Goal: Task Accomplishment & Management: Manage account settings

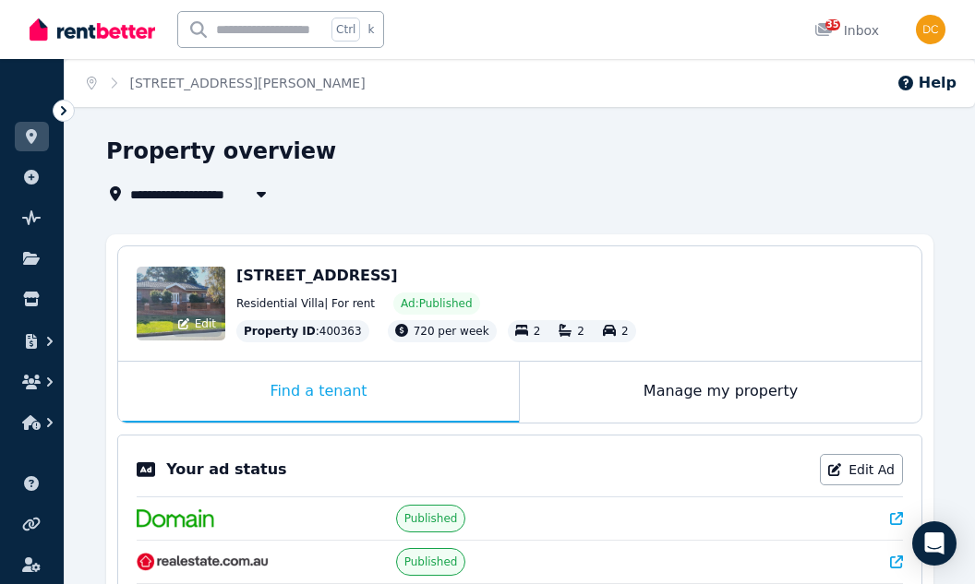
click at [201, 313] on div "Edit" at bounding box center [197, 324] width 49 height 26
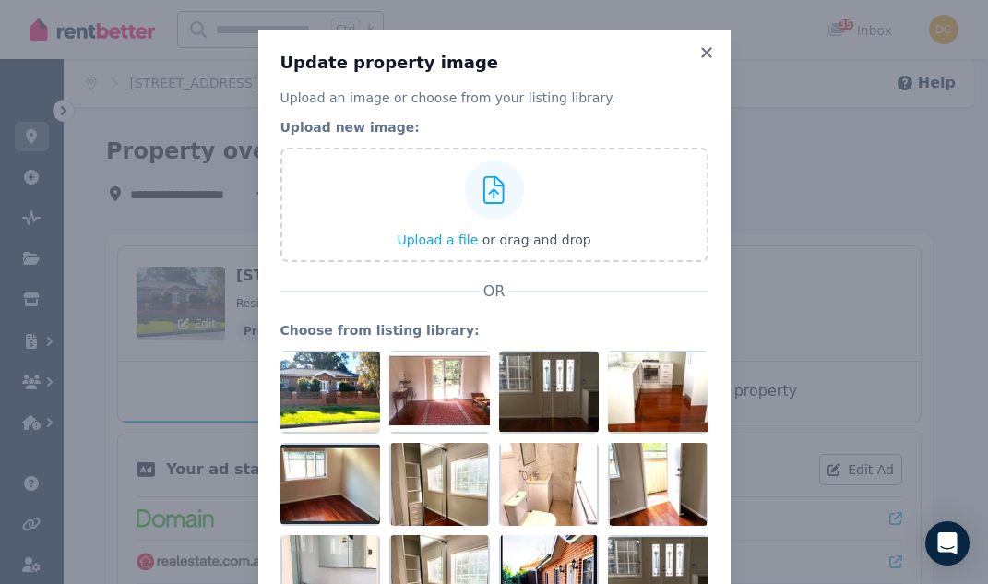
scroll to position [103, 0]
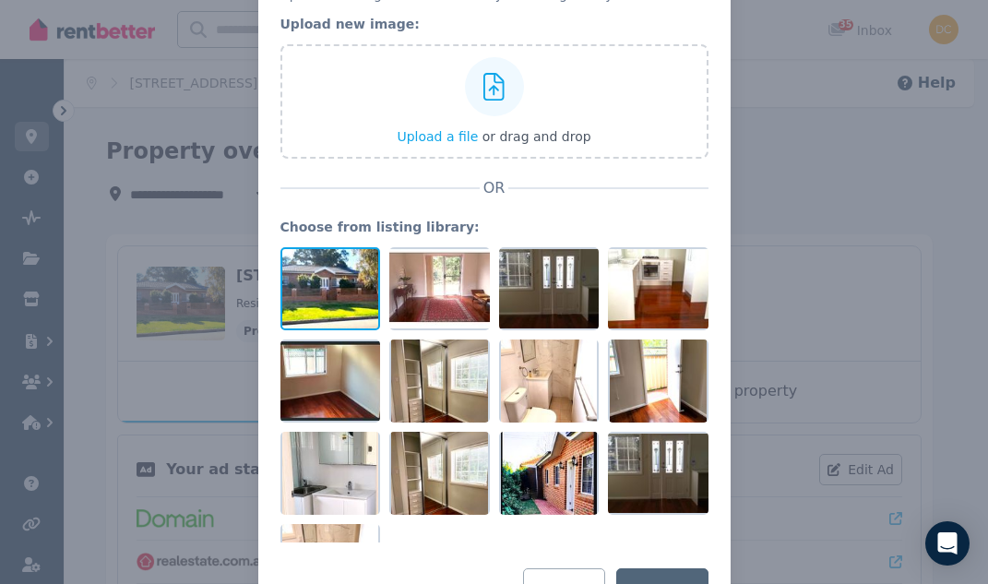
click at [319, 289] on div at bounding box center [331, 288] width 101 height 83
click at [360, 261] on icon at bounding box center [366, 262] width 17 height 17
click at [209, 230] on div "Update property image Upload an image or choose from your listing library. Uplo…" at bounding box center [494, 280] width 988 height 766
click at [796, 277] on div "Update property image Upload an image or choose from your listing library. Uplo…" at bounding box center [494, 280] width 988 height 766
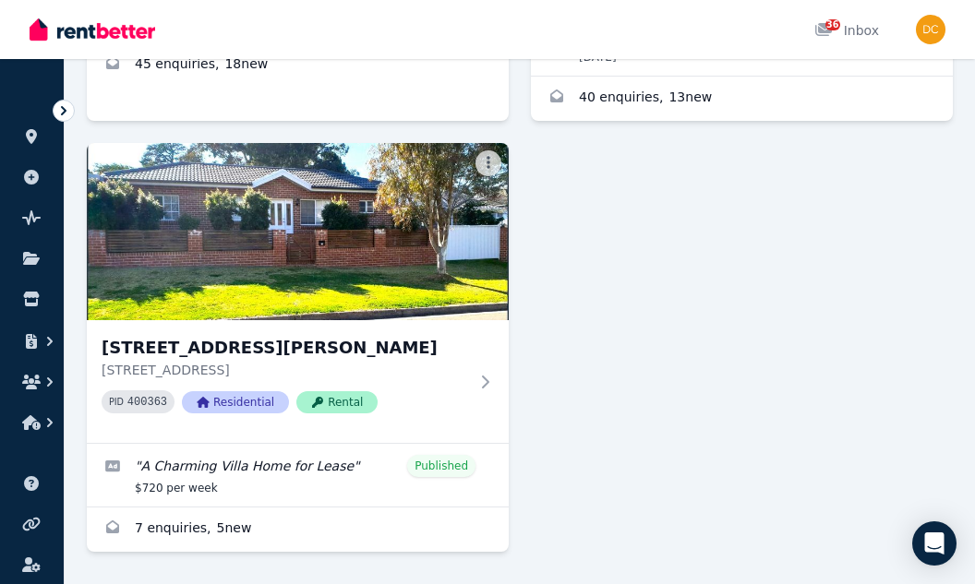
scroll to position [646, 0]
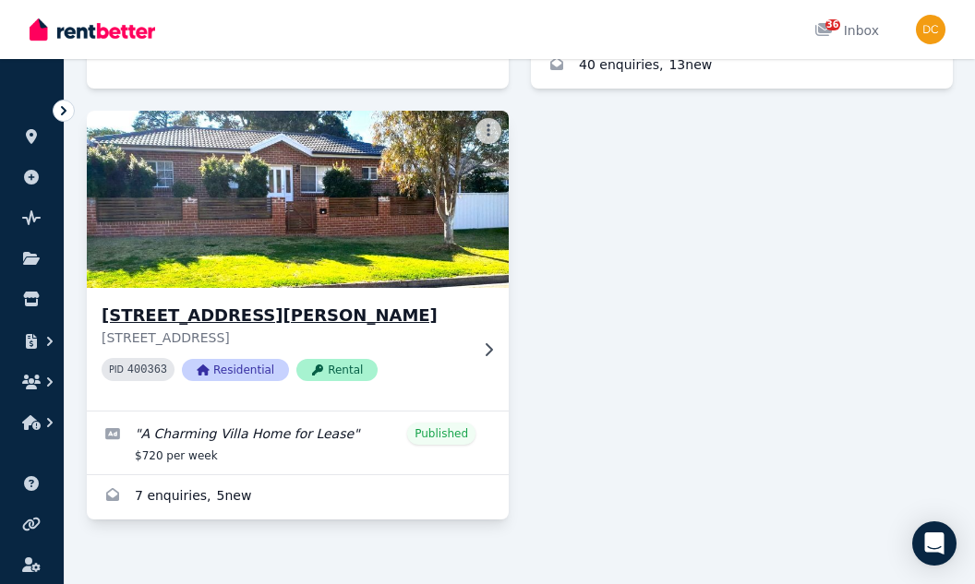
click at [359, 226] on img at bounding box center [298, 199] width 443 height 186
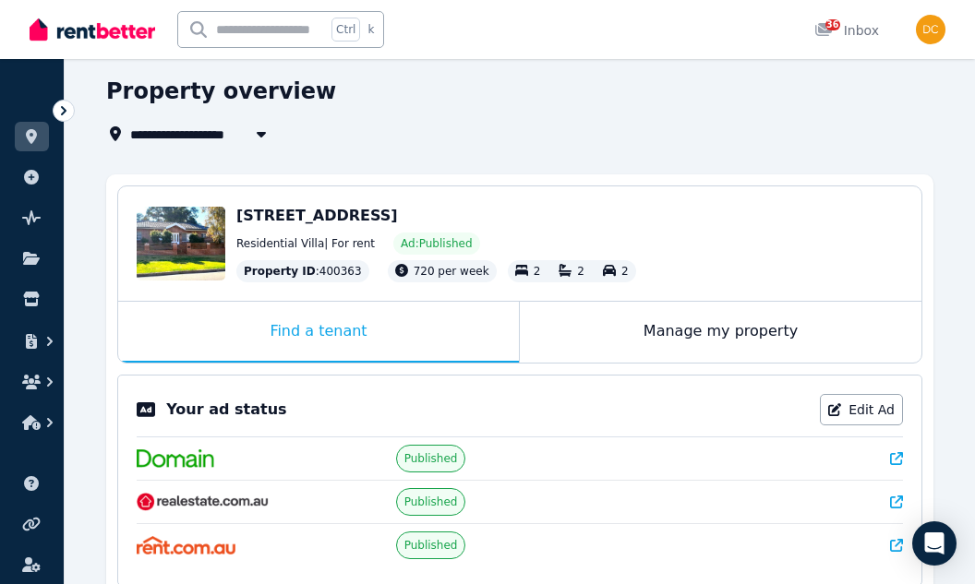
scroll to position [92, 0]
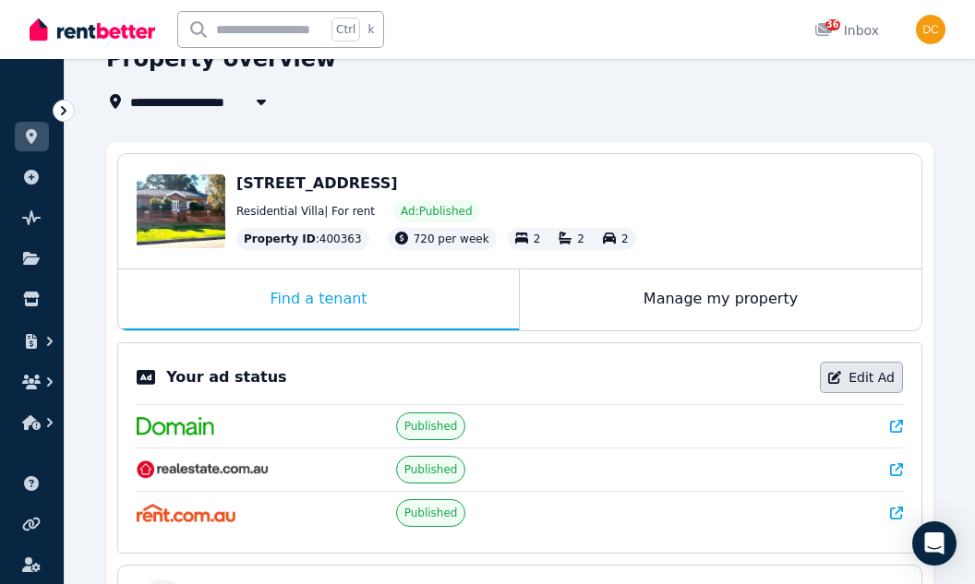
click at [854, 385] on link "Edit Ad" at bounding box center [861, 377] width 83 height 31
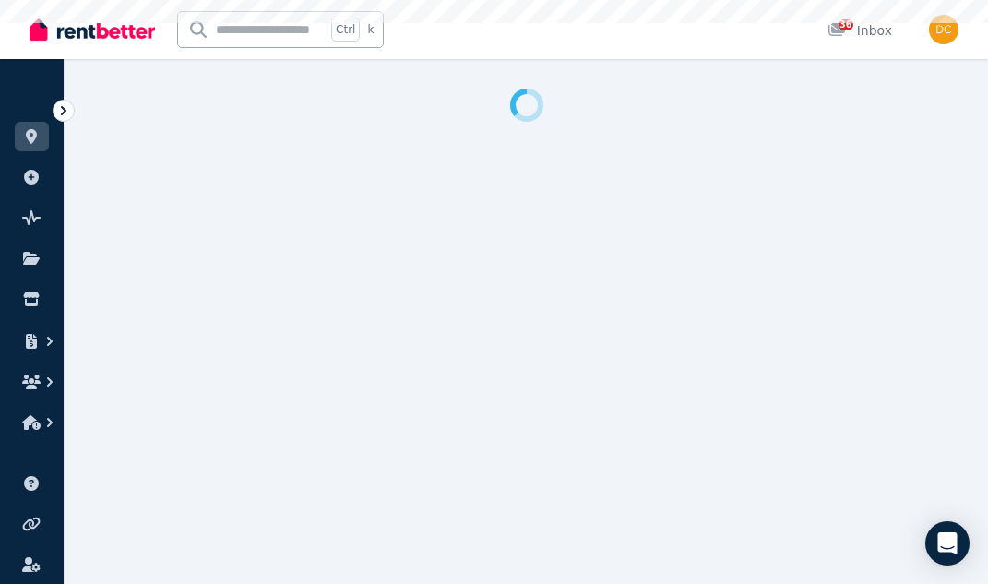
select select "***"
select select "**********"
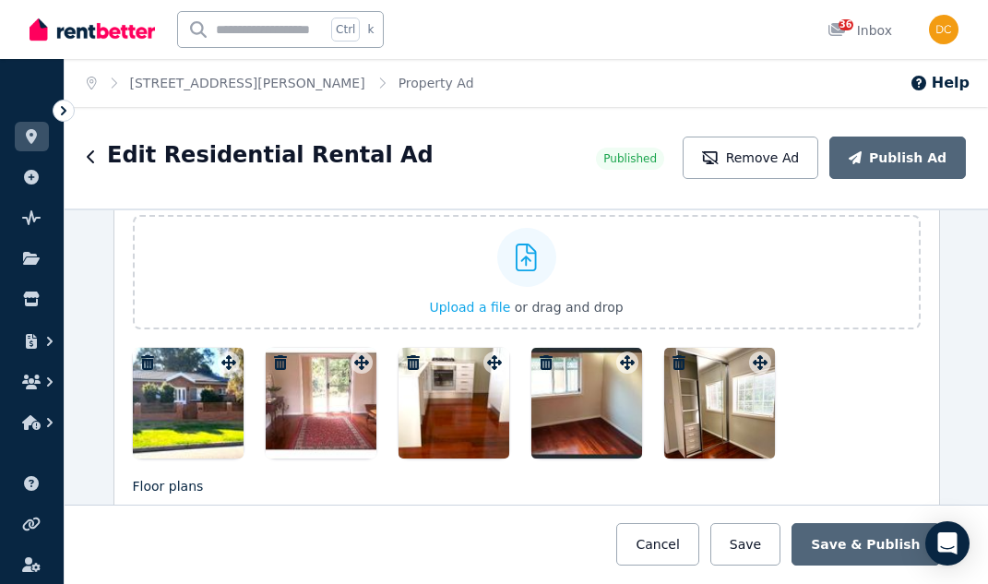
scroll to position [2400, 0]
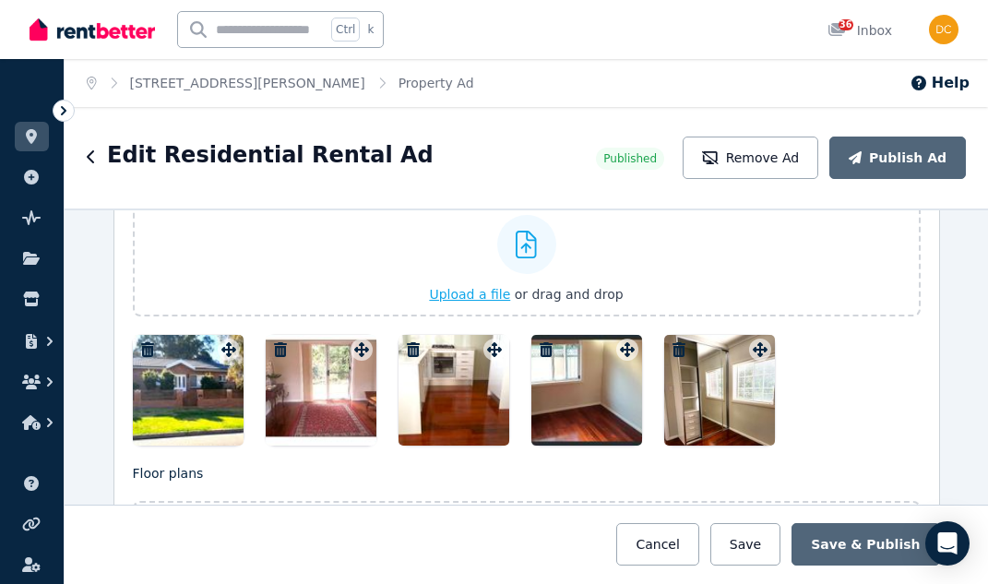
click at [478, 291] on span "Upload a file" at bounding box center [469, 294] width 81 height 15
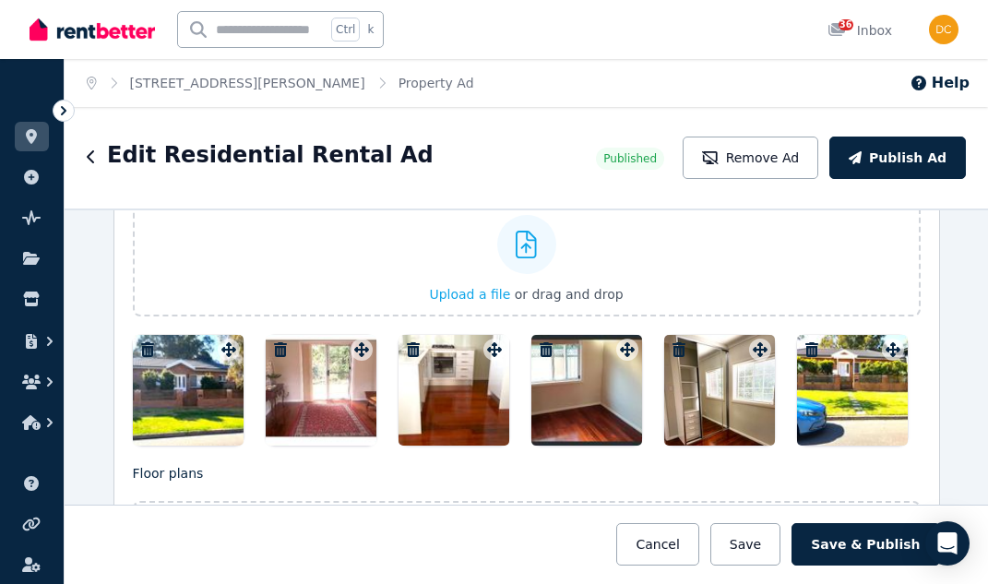
drag, startPoint x: 836, startPoint y: 430, endPoint x: 140, endPoint y: 390, distance: 697.0
click at [140, 390] on div at bounding box center [527, 390] width 788 height 111
drag, startPoint x: 844, startPoint y: 362, endPoint x: 138, endPoint y: 348, distance: 706.2
click at [138, 348] on icon "button" at bounding box center [147, 349] width 18 height 15
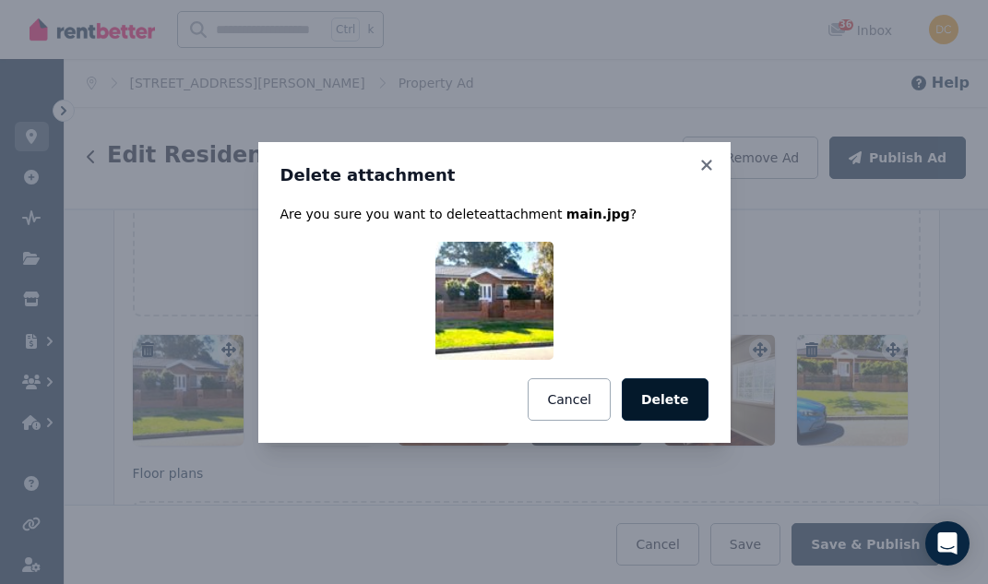
click at [661, 398] on button "Delete" at bounding box center [665, 399] width 87 height 42
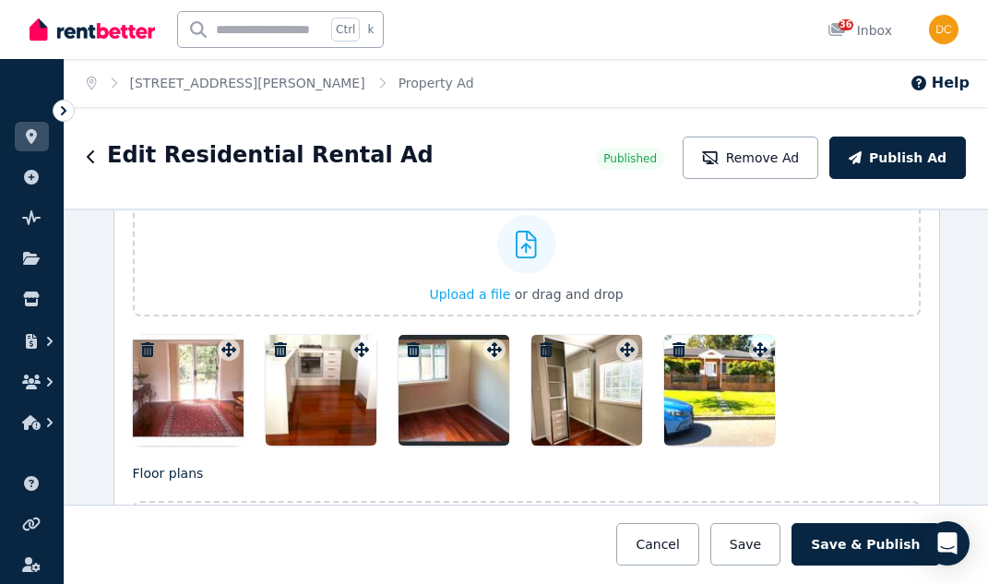
drag, startPoint x: 711, startPoint y: 390, endPoint x: 521, endPoint y: 401, distance: 190.4
click at [521, 401] on div at bounding box center [527, 390] width 788 height 111
click at [477, 291] on span "Upload a file" at bounding box center [469, 294] width 81 height 15
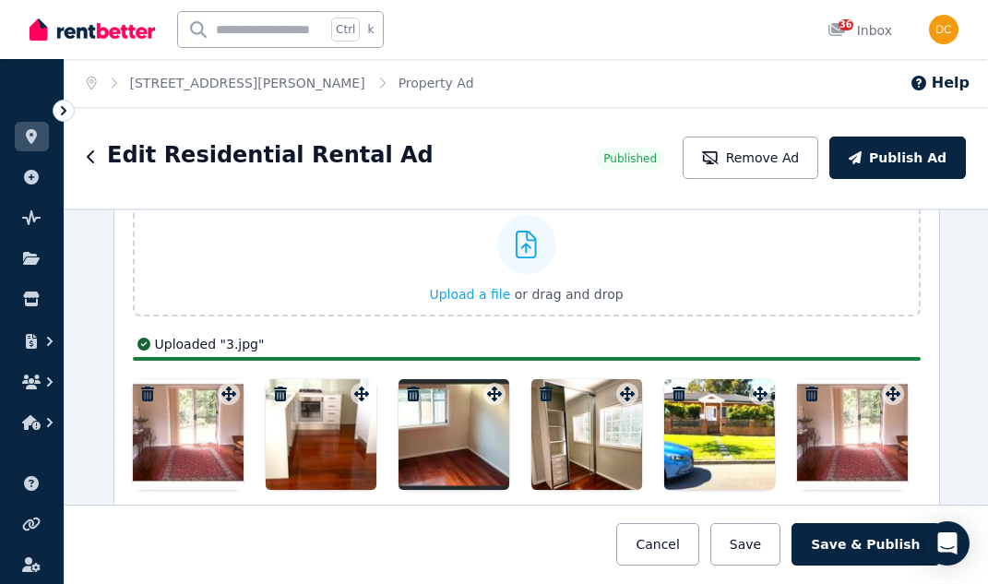
click at [142, 394] on icon "button" at bounding box center [147, 394] width 13 height 15
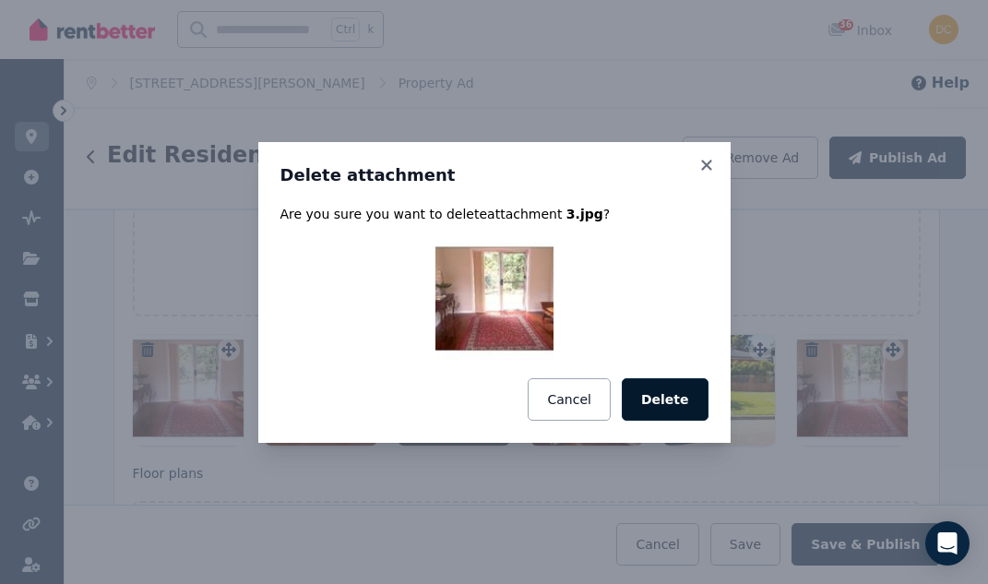
click at [665, 401] on button "Delete" at bounding box center [665, 399] width 87 height 42
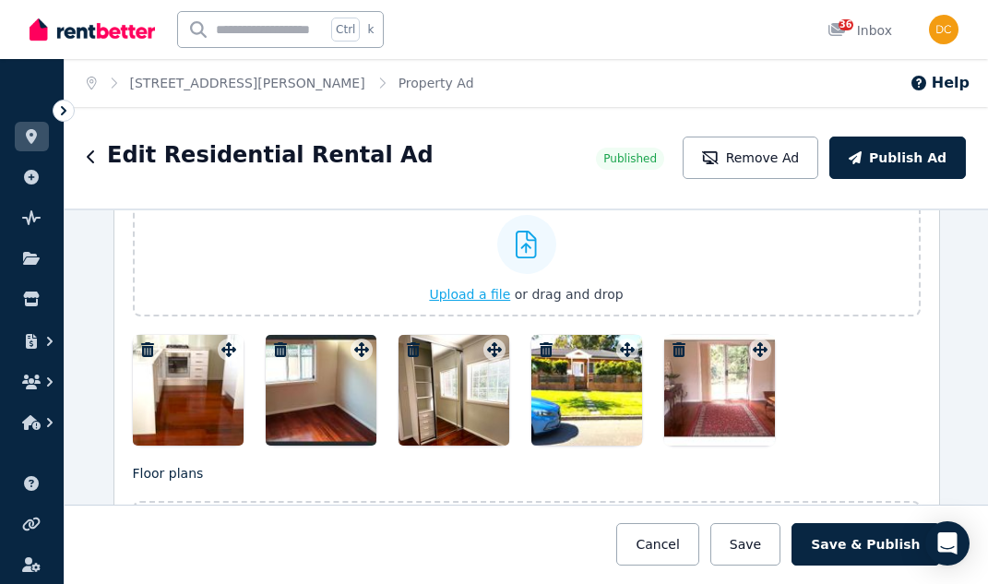
click at [460, 296] on span "Upload a file" at bounding box center [469, 294] width 81 height 15
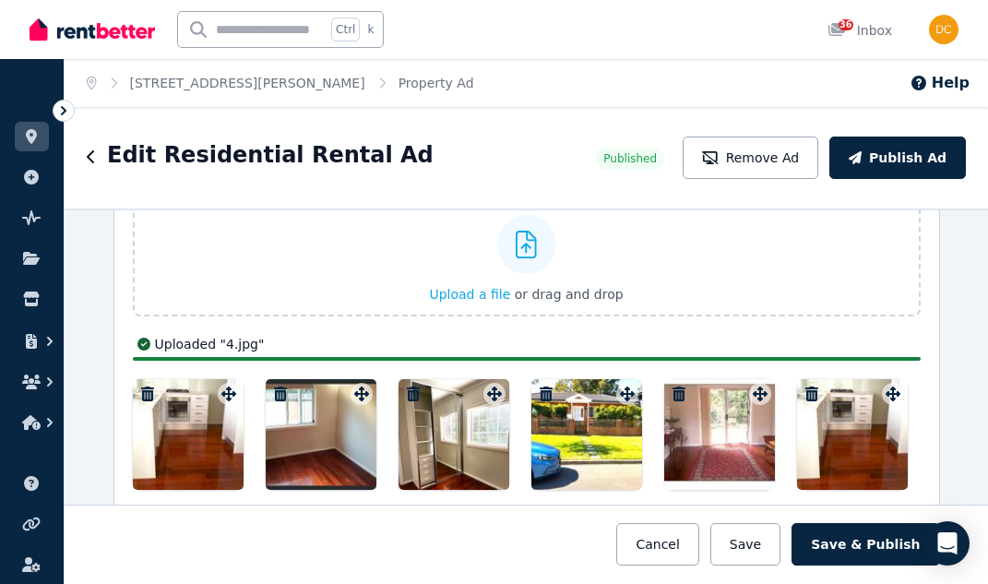
click at [142, 394] on icon "button" at bounding box center [147, 394] width 13 height 15
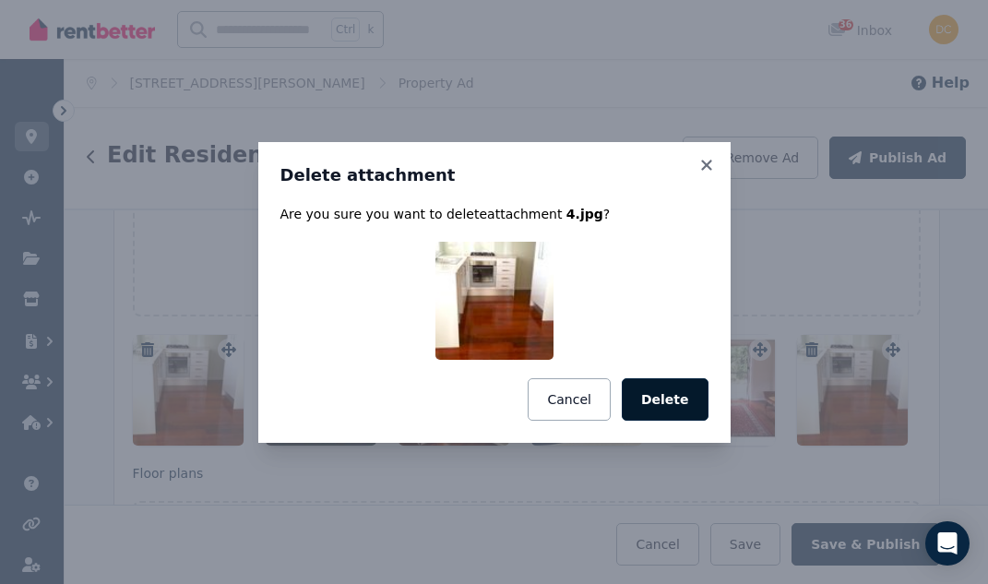
click at [656, 400] on button "Delete" at bounding box center [665, 399] width 87 height 42
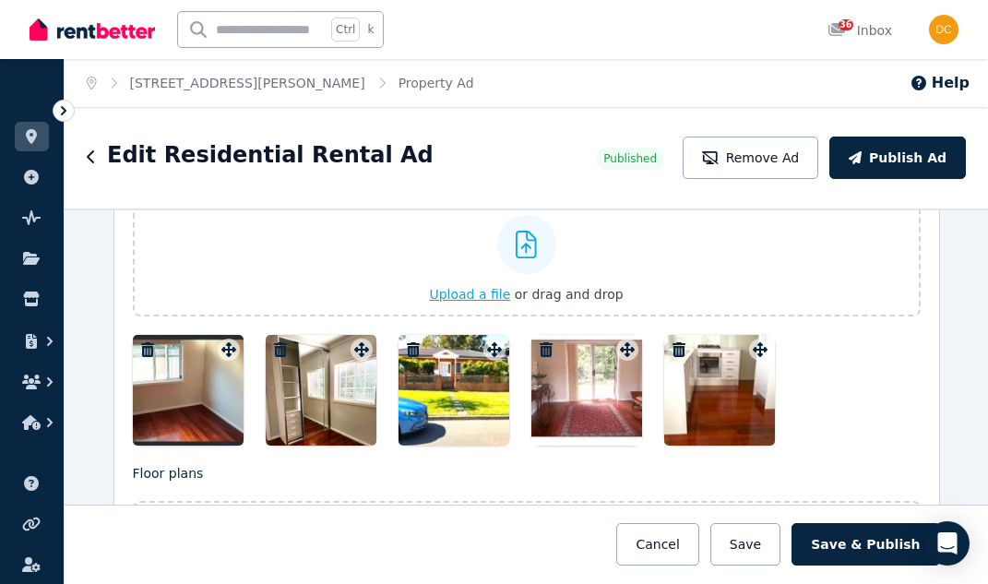
click at [486, 293] on span "Upload a file" at bounding box center [469, 294] width 81 height 15
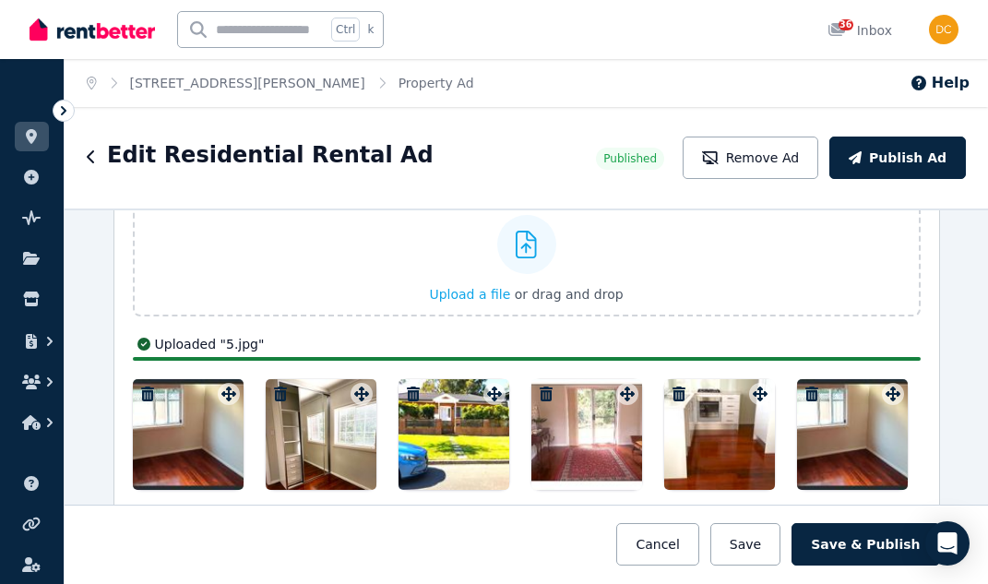
click at [141, 390] on icon "button" at bounding box center [147, 394] width 13 height 15
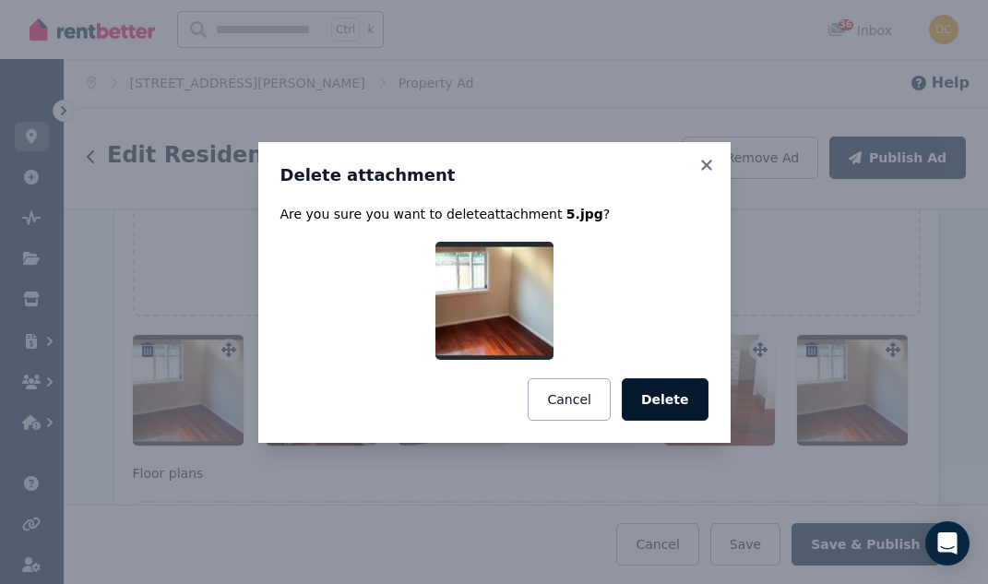
click at [652, 401] on button "Delete" at bounding box center [665, 399] width 87 height 42
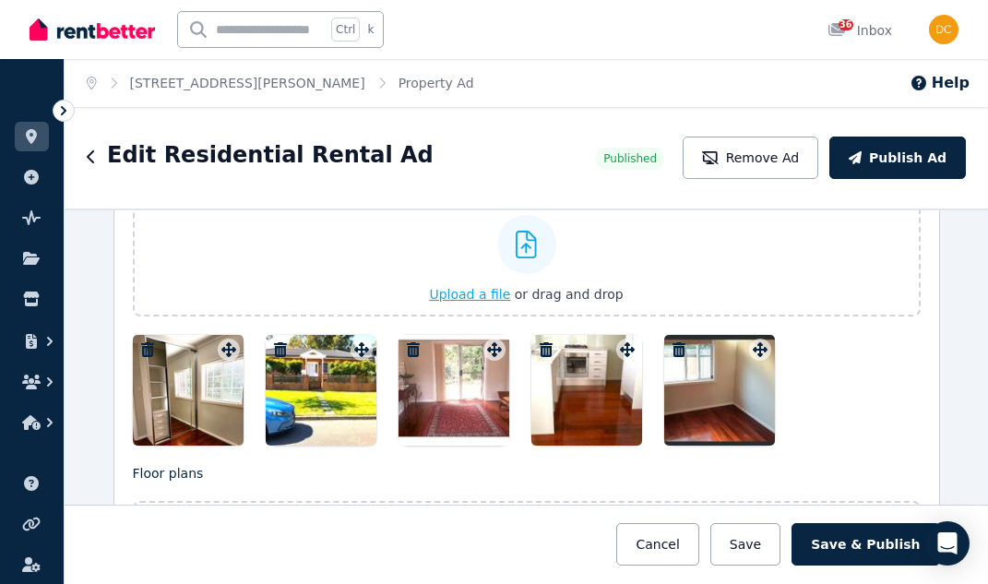
click at [485, 293] on span "Upload a file" at bounding box center [469, 294] width 81 height 15
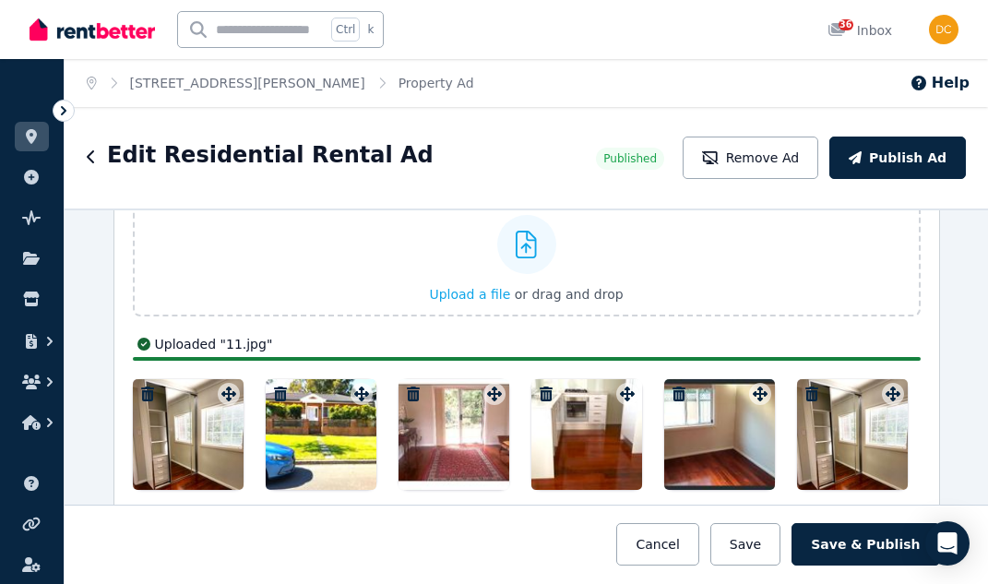
click at [138, 393] on icon "button" at bounding box center [147, 394] width 18 height 15
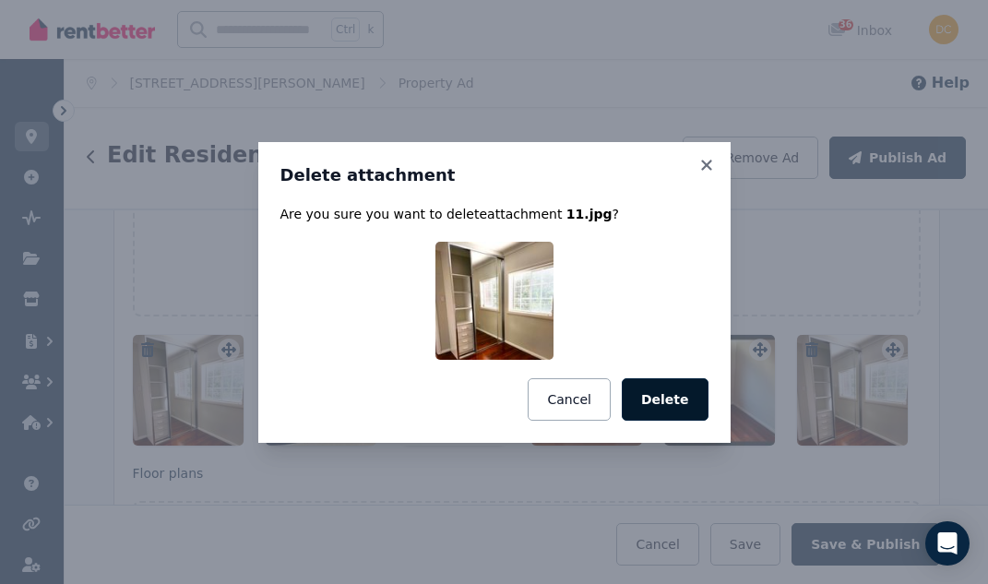
click at [671, 399] on button "Delete" at bounding box center [665, 399] width 87 height 42
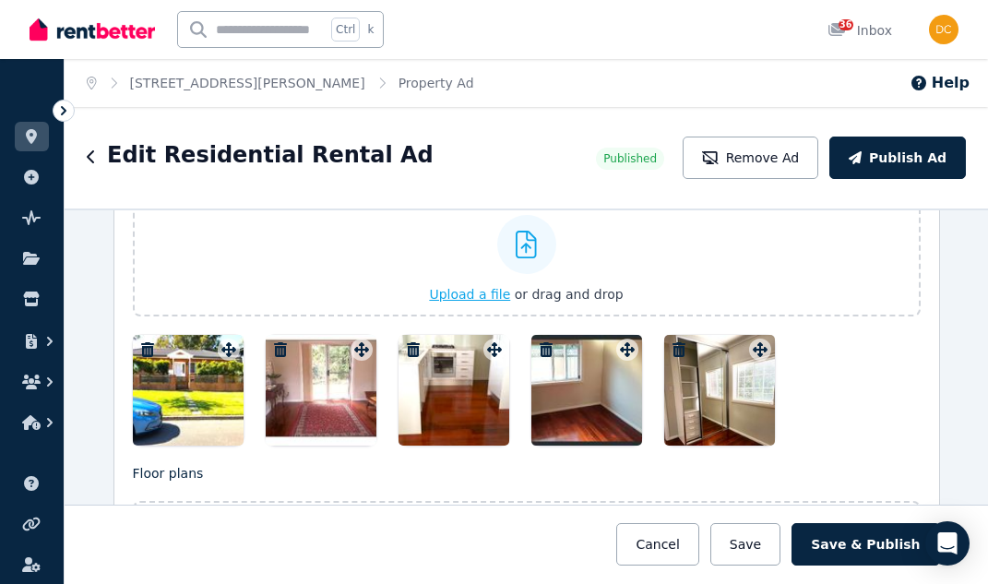
click at [450, 293] on span "Upload a file" at bounding box center [469, 294] width 81 height 15
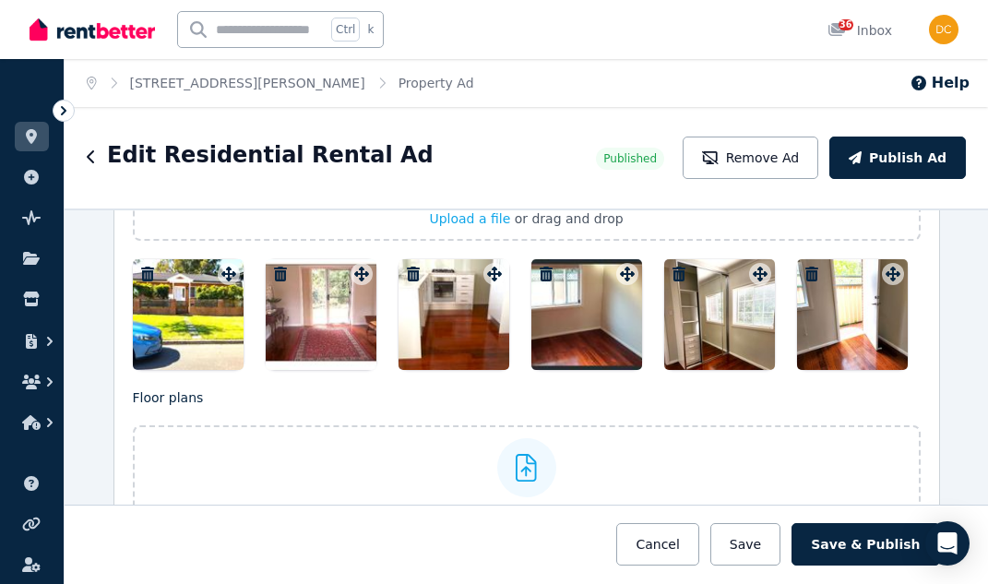
scroll to position [2448, 0]
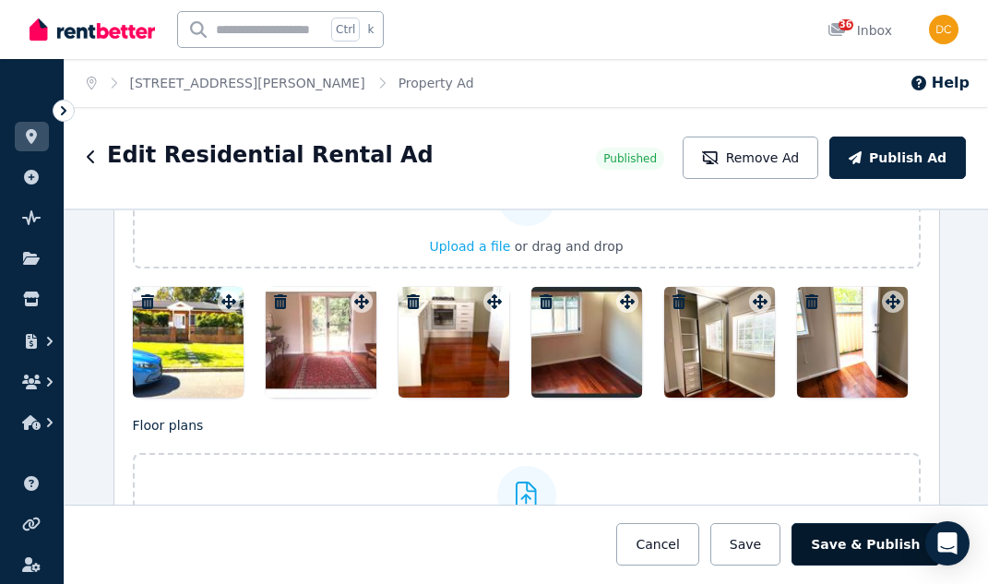
click at [891, 544] on button "Save & Publish" at bounding box center [866, 544] width 148 height 42
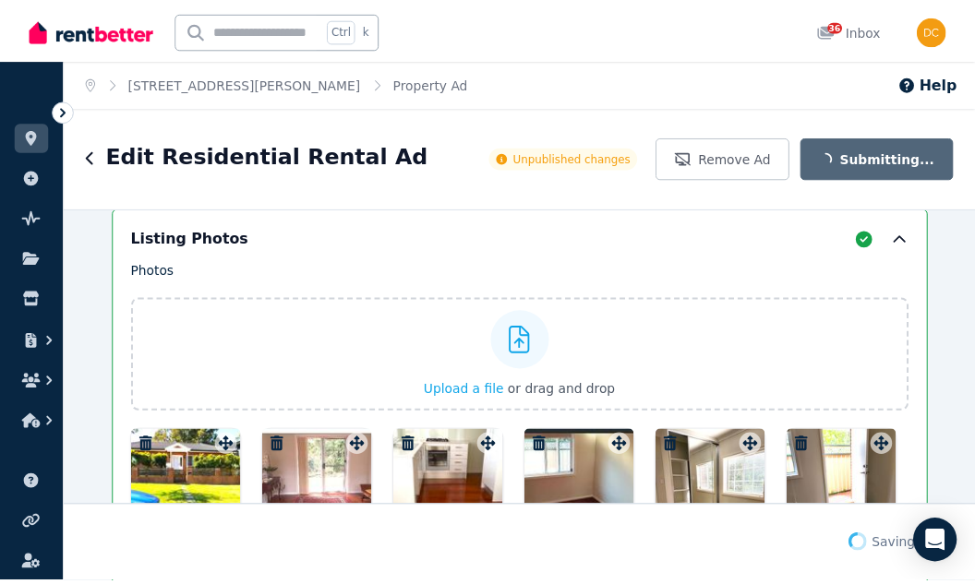
scroll to position [2592, 0]
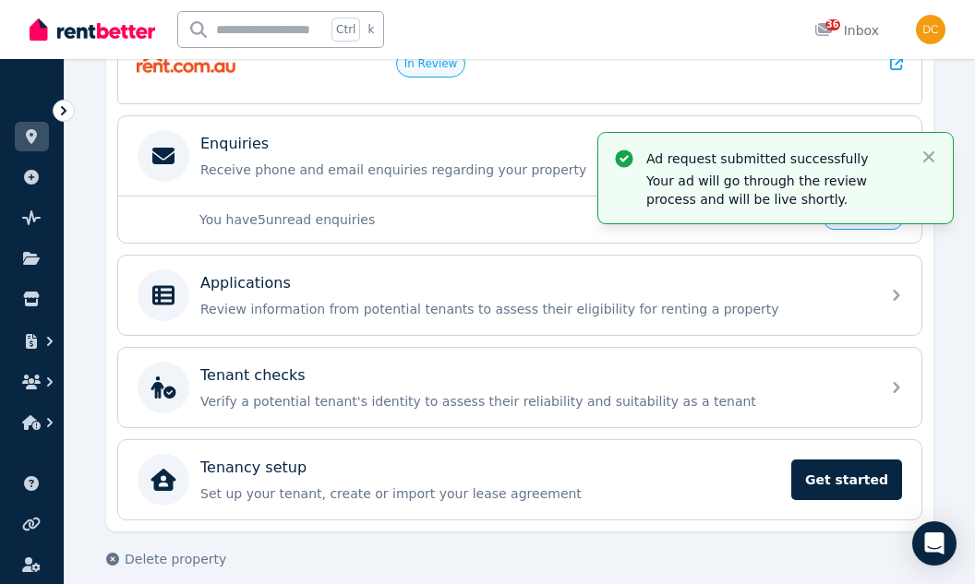
scroll to position [559, 0]
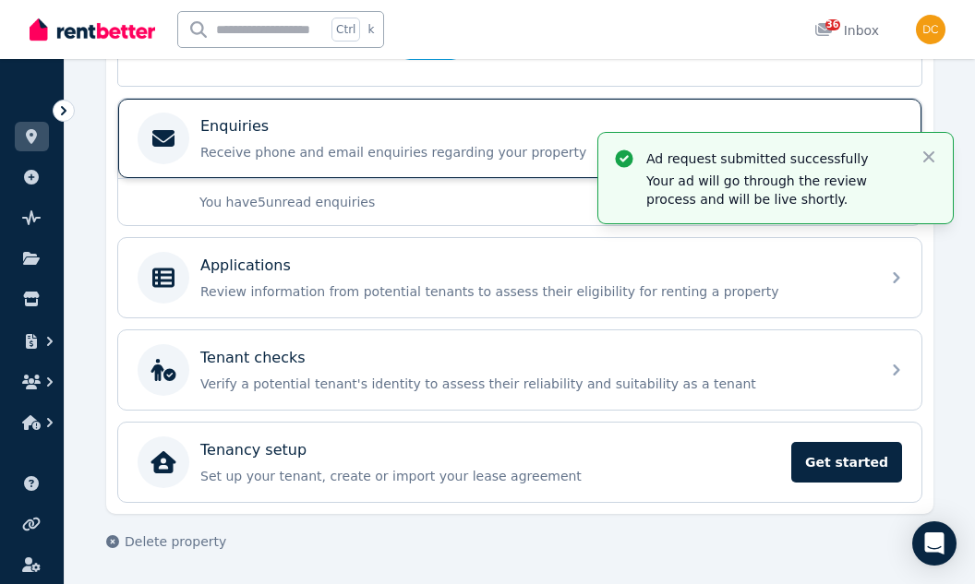
click at [221, 131] on p "Enquiries" at bounding box center [234, 126] width 68 height 22
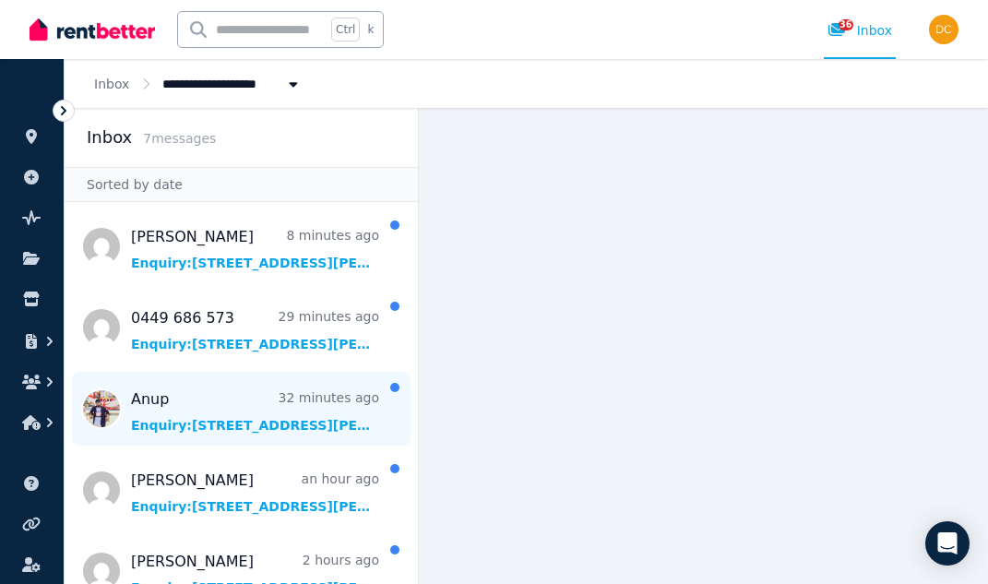
scroll to position [92, 0]
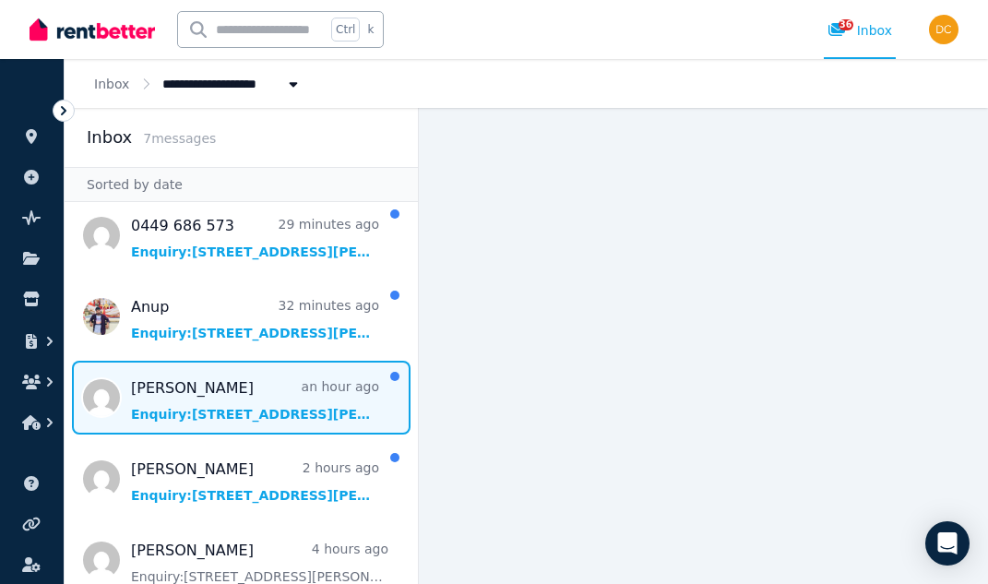
click at [192, 392] on span "Message list" at bounding box center [241, 398] width 353 height 74
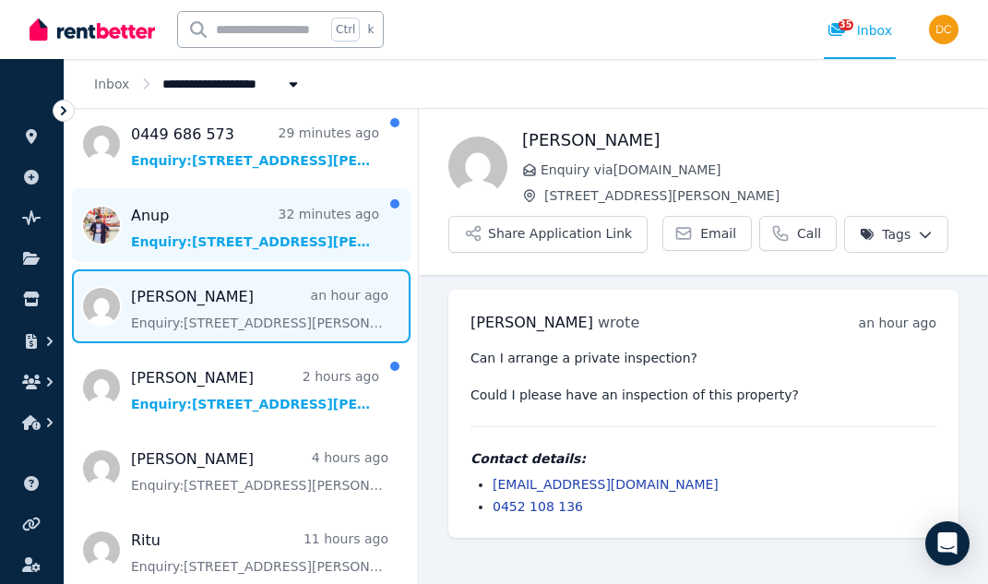
scroll to position [185, 0]
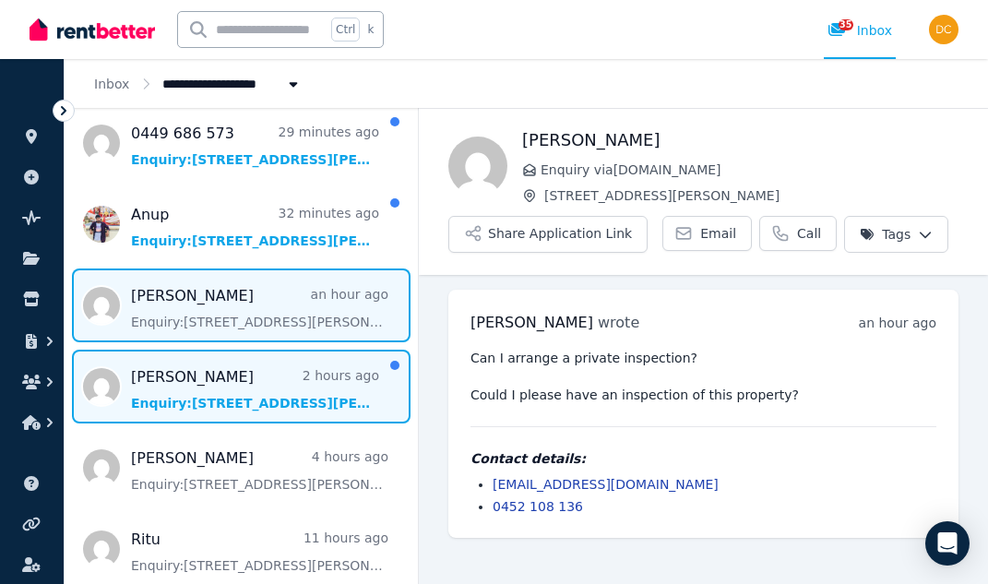
click at [260, 396] on span "Message list" at bounding box center [241, 387] width 353 height 74
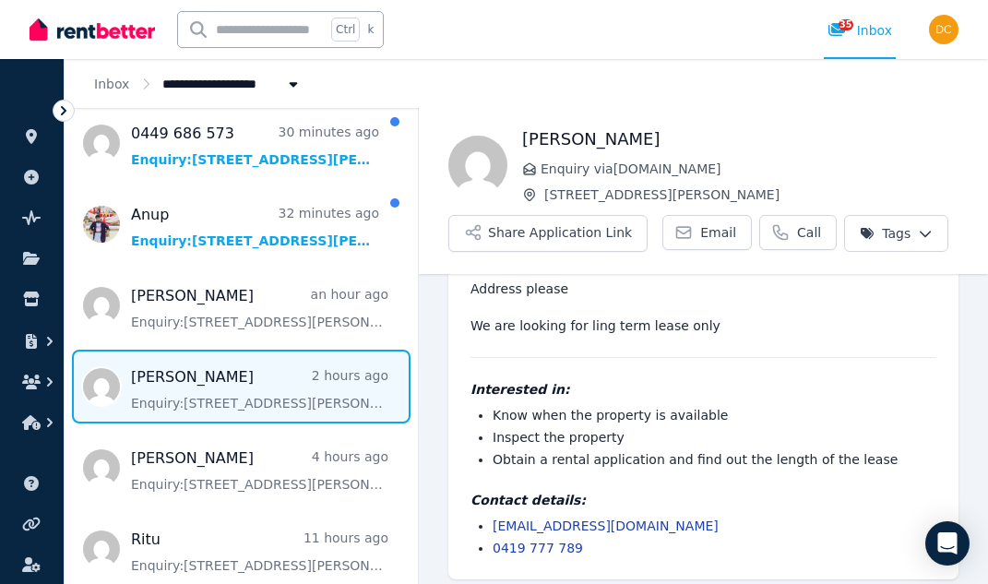
scroll to position [78, 0]
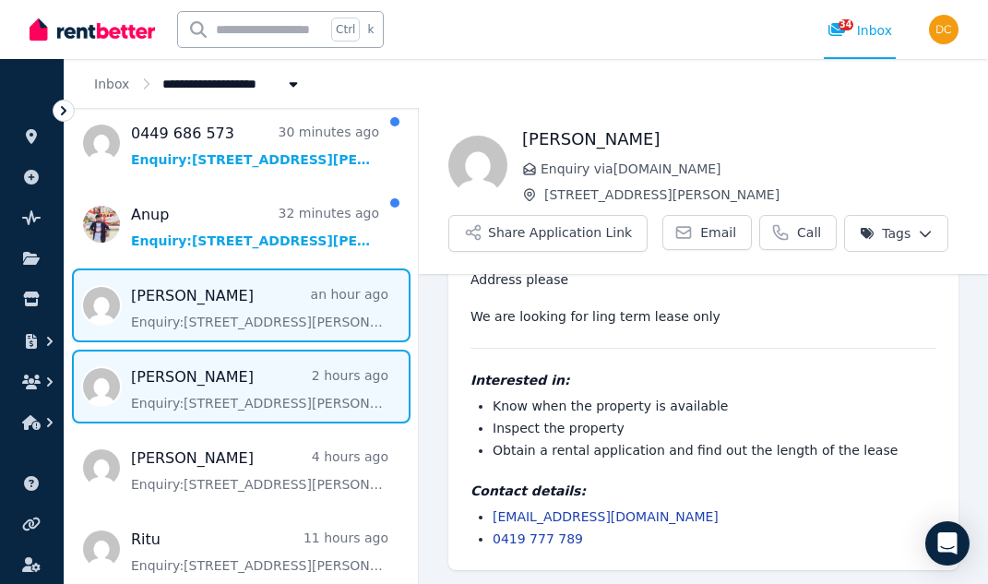
click at [273, 318] on span "Message list" at bounding box center [241, 306] width 353 height 74
